Goal: Information Seeking & Learning: Learn about a topic

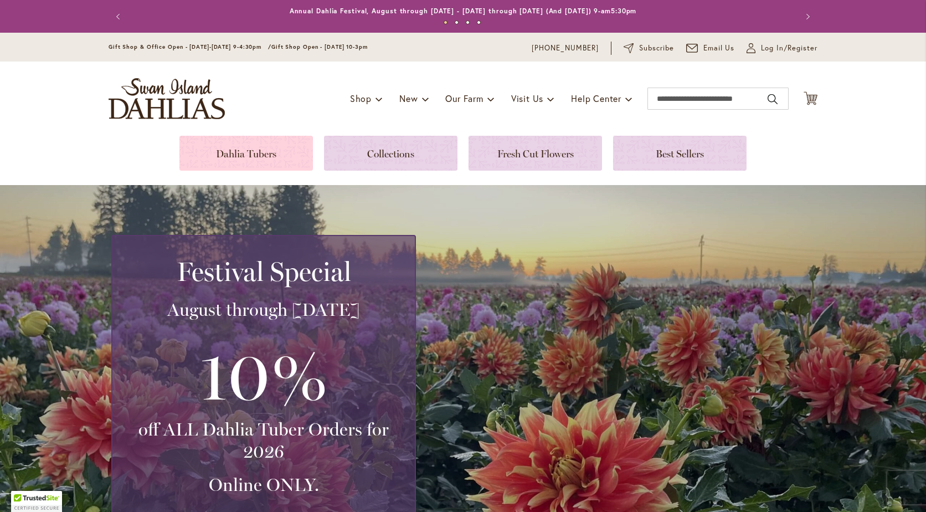
click at [246, 153] on link at bounding box center [246, 153] width 134 height 35
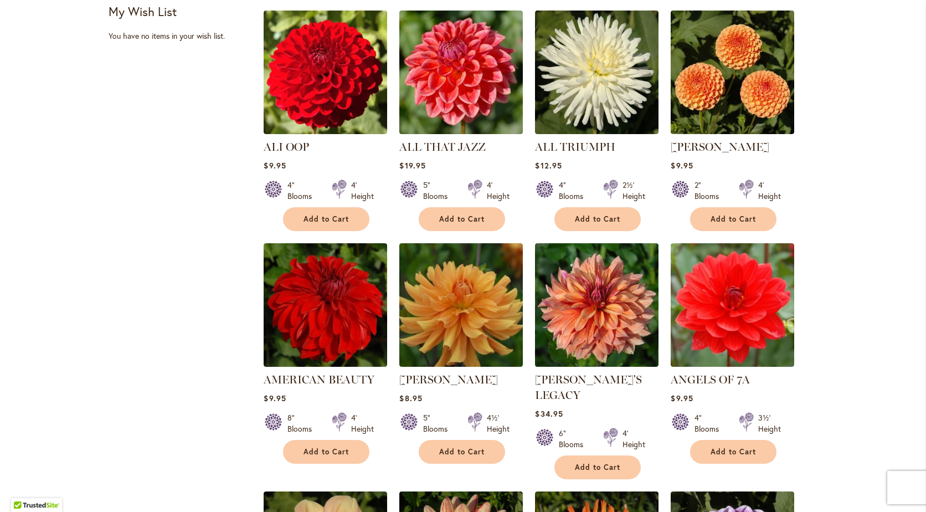
scroll to position [776, 0]
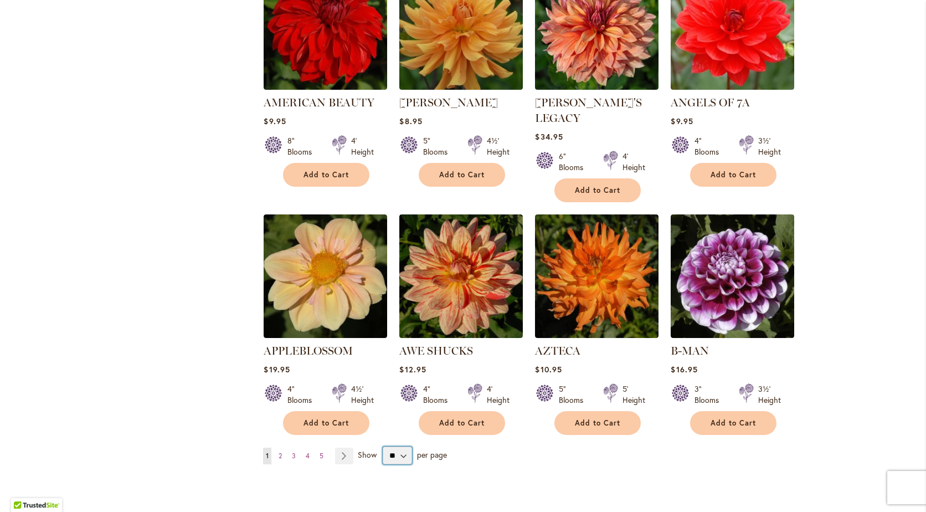
click at [393, 447] on select "** ** ** **" at bounding box center [397, 456] width 29 height 18
select select "**"
click at [383, 447] on select "** ** ** **" at bounding box center [397, 456] width 29 height 18
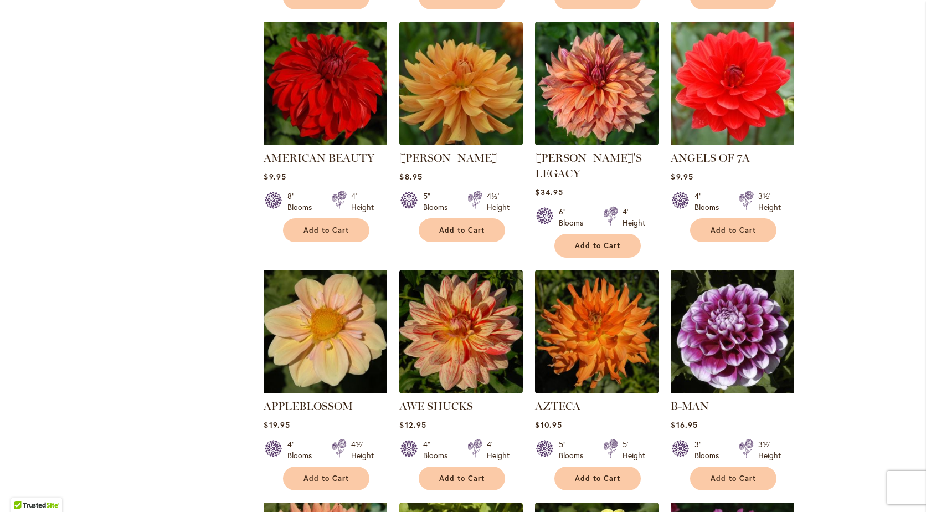
scroll to position [942, 0]
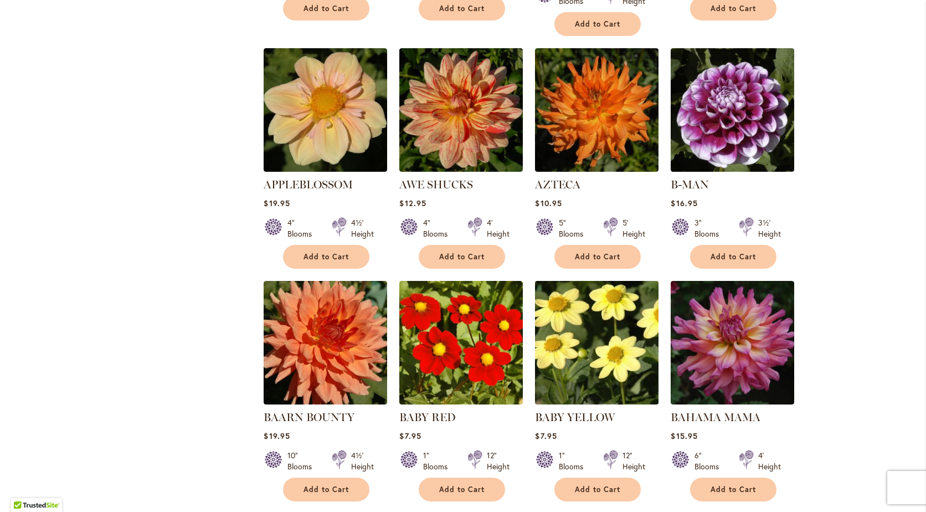
click at [599, 356] on img at bounding box center [597, 343] width 130 height 130
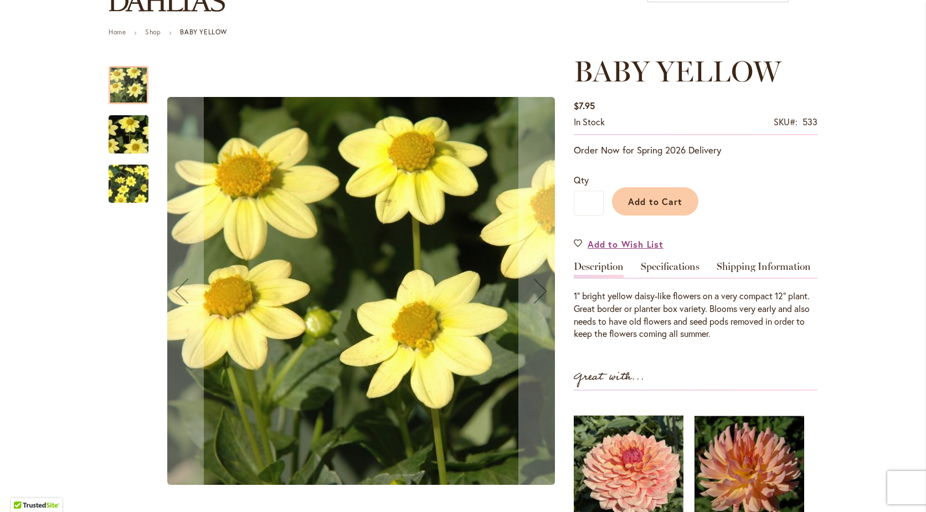
scroll to position [111, 0]
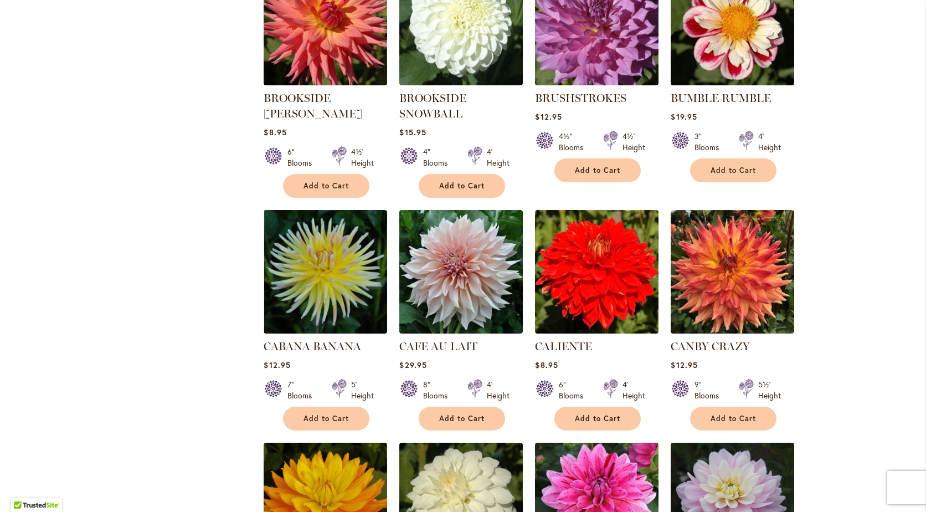
scroll to position [3545, 0]
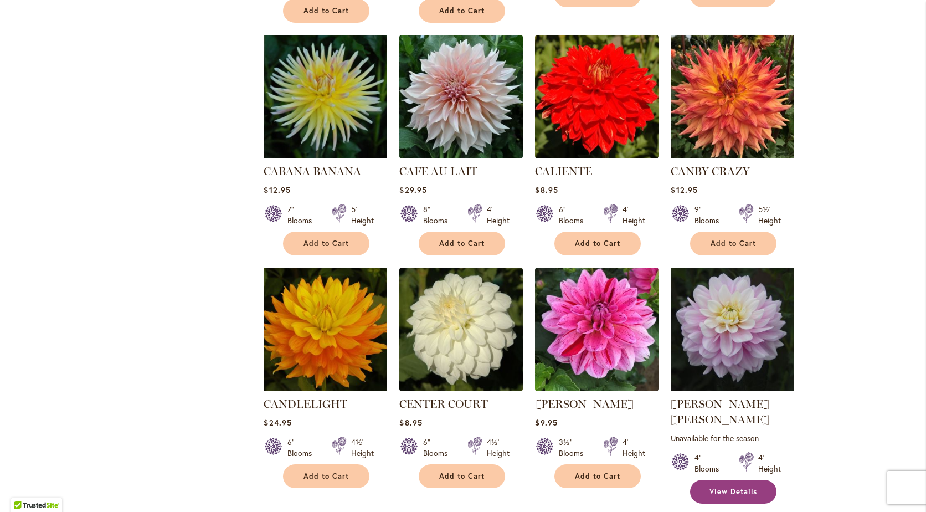
click at [721, 487] on span "View Details" at bounding box center [734, 491] width 48 height 9
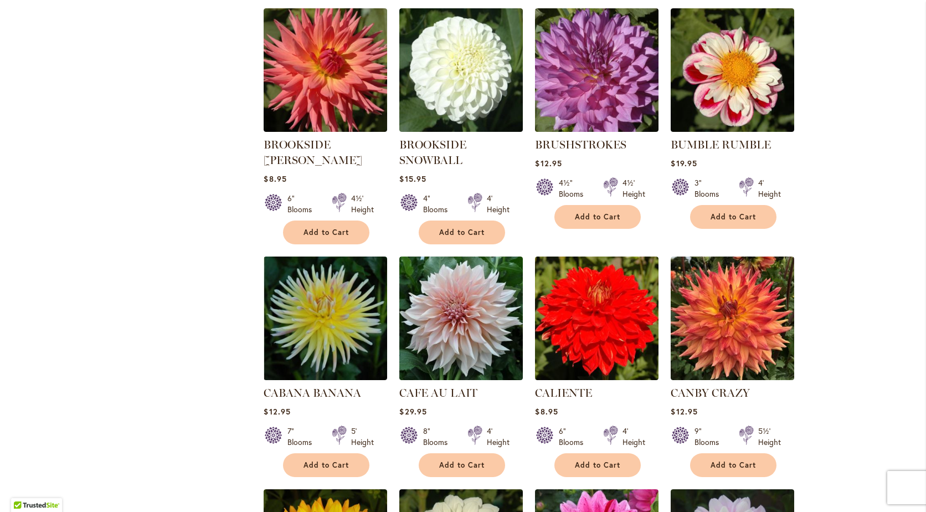
scroll to position [3656, 0]
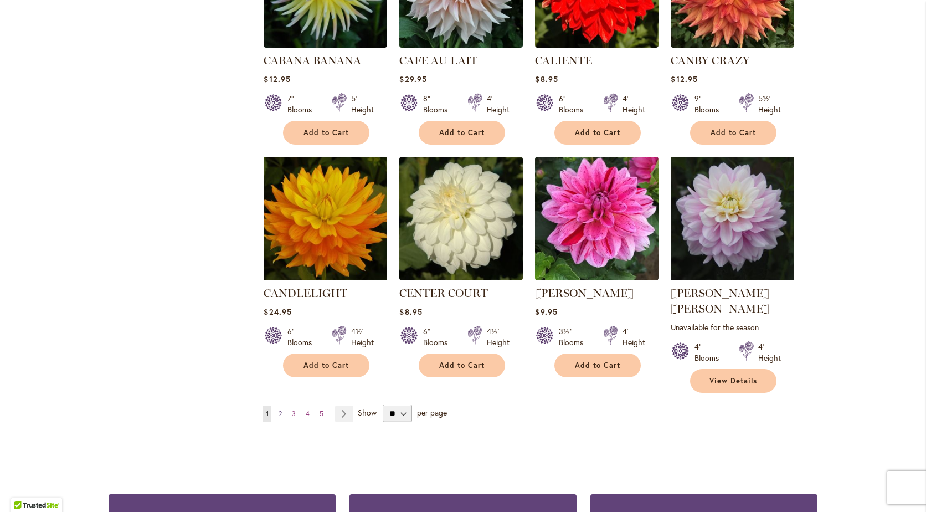
click at [279, 409] on span "2" at bounding box center [280, 413] width 3 height 8
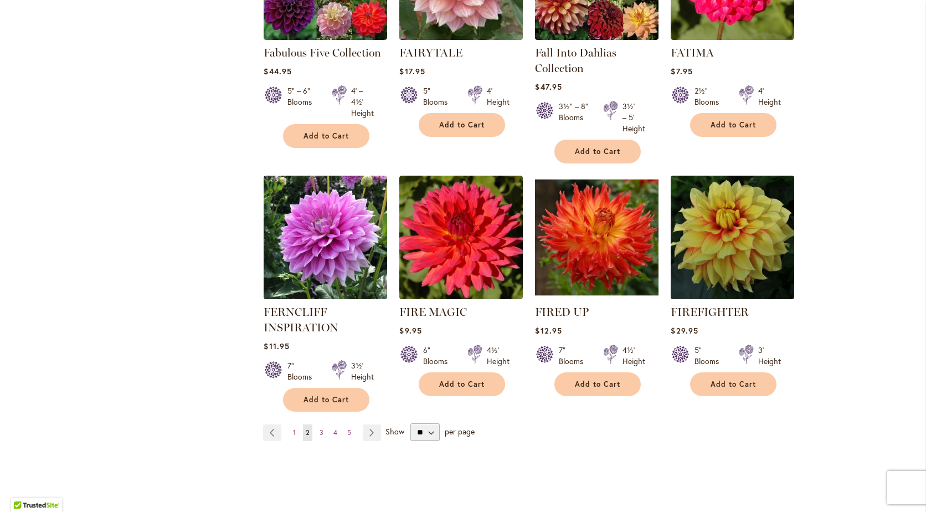
scroll to position [3767, 0]
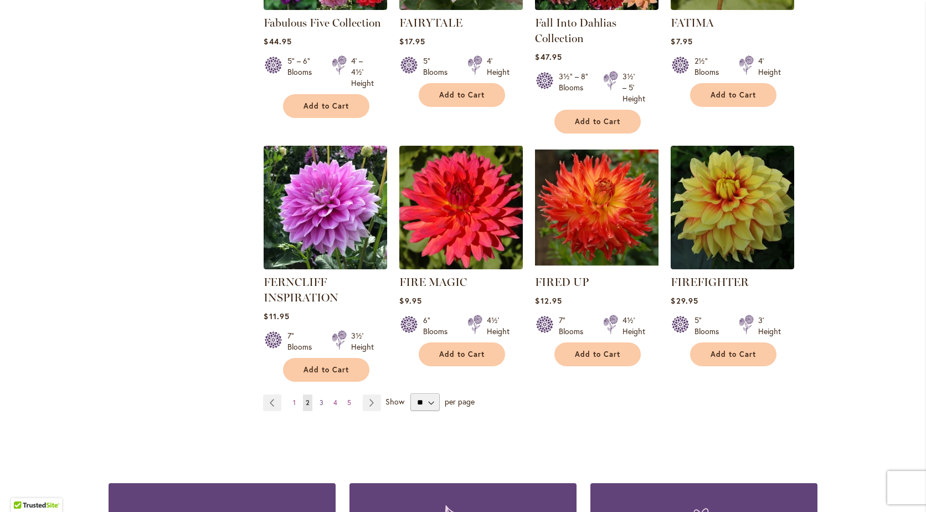
click at [320, 398] on span "3" at bounding box center [322, 402] width 4 height 8
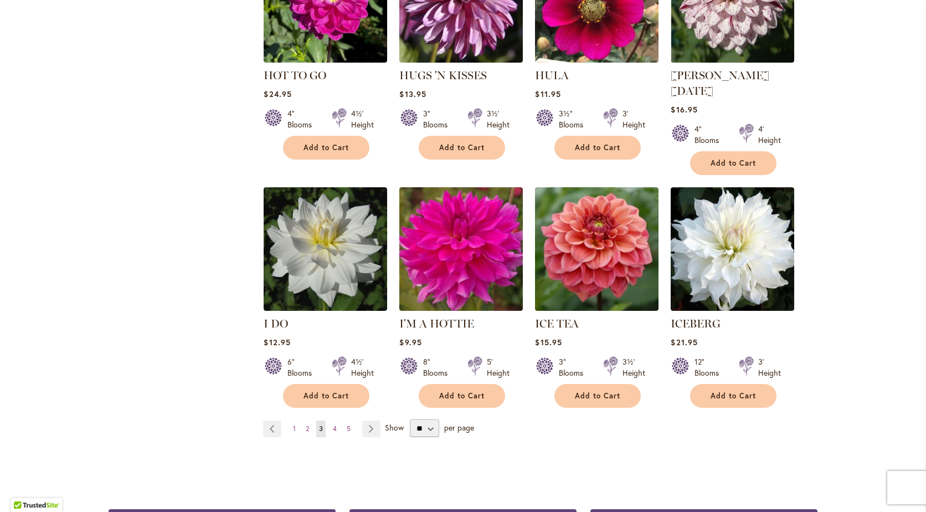
scroll to position [3767, 0]
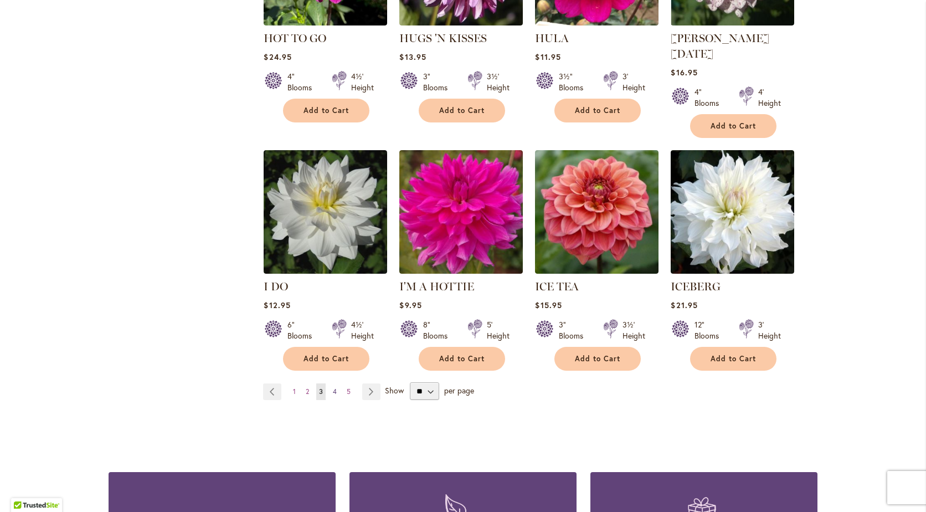
click at [333, 387] on span "4" at bounding box center [335, 391] width 4 height 8
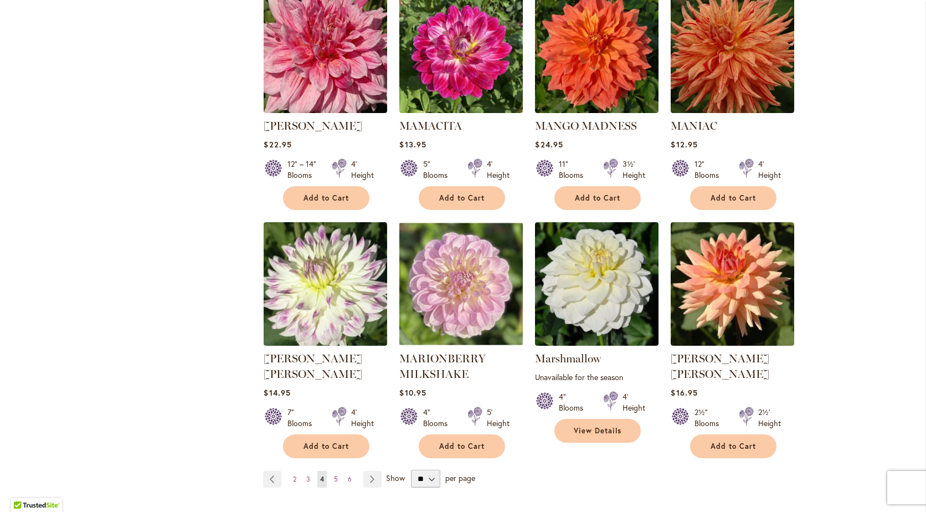
scroll to position [3656, 0]
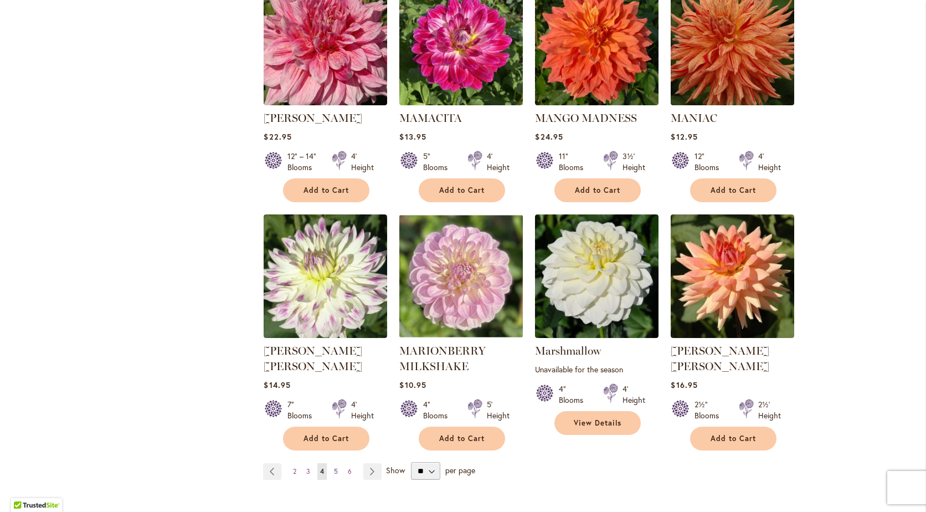
click at [334, 467] on span "5" at bounding box center [336, 471] width 4 height 8
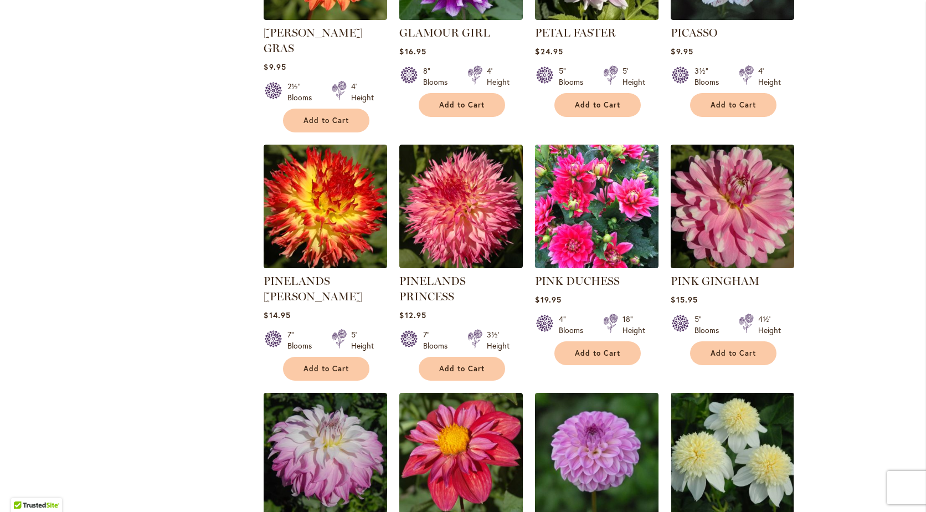
scroll to position [3601, 0]
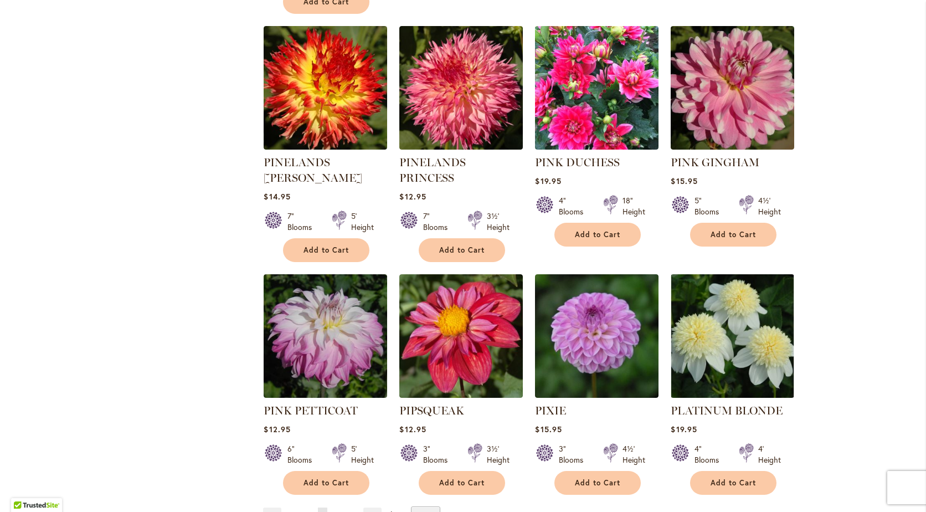
click at [335, 511] on span "6" at bounding box center [337, 515] width 4 height 8
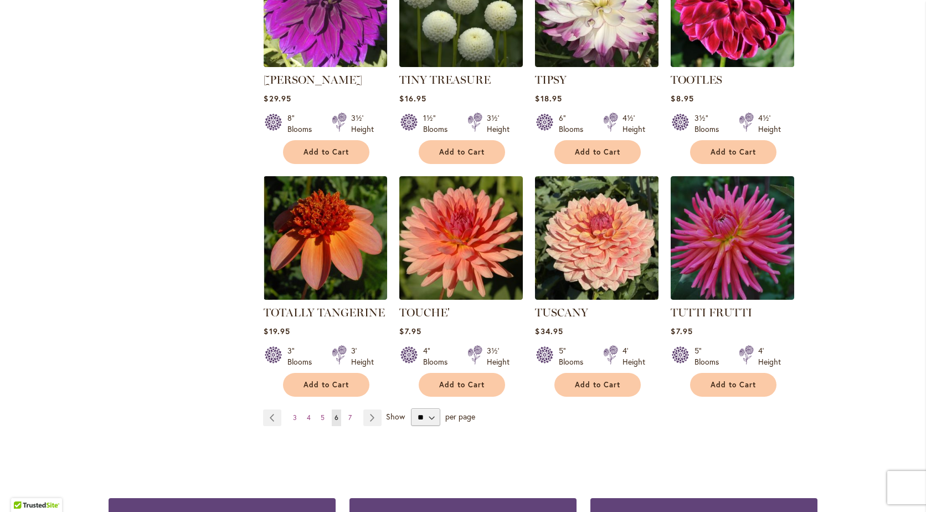
scroll to position [3712, 0]
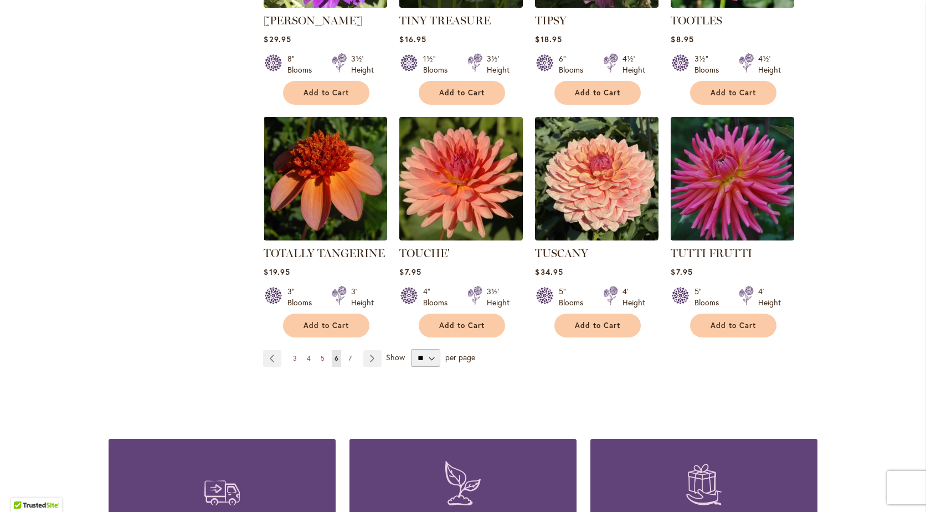
click at [348, 354] on span "7" at bounding box center [349, 358] width 3 height 8
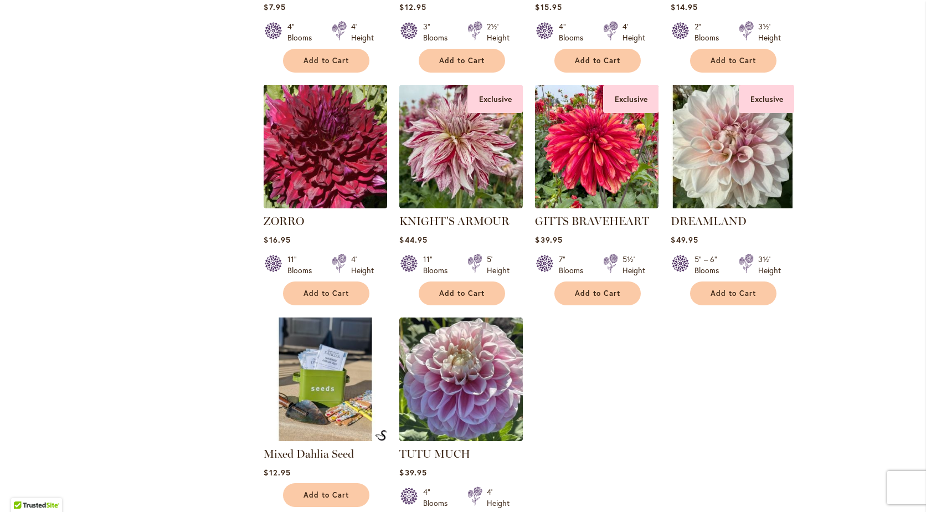
scroll to position [1662, 0]
